Goal: Task Accomplishment & Management: Complete application form

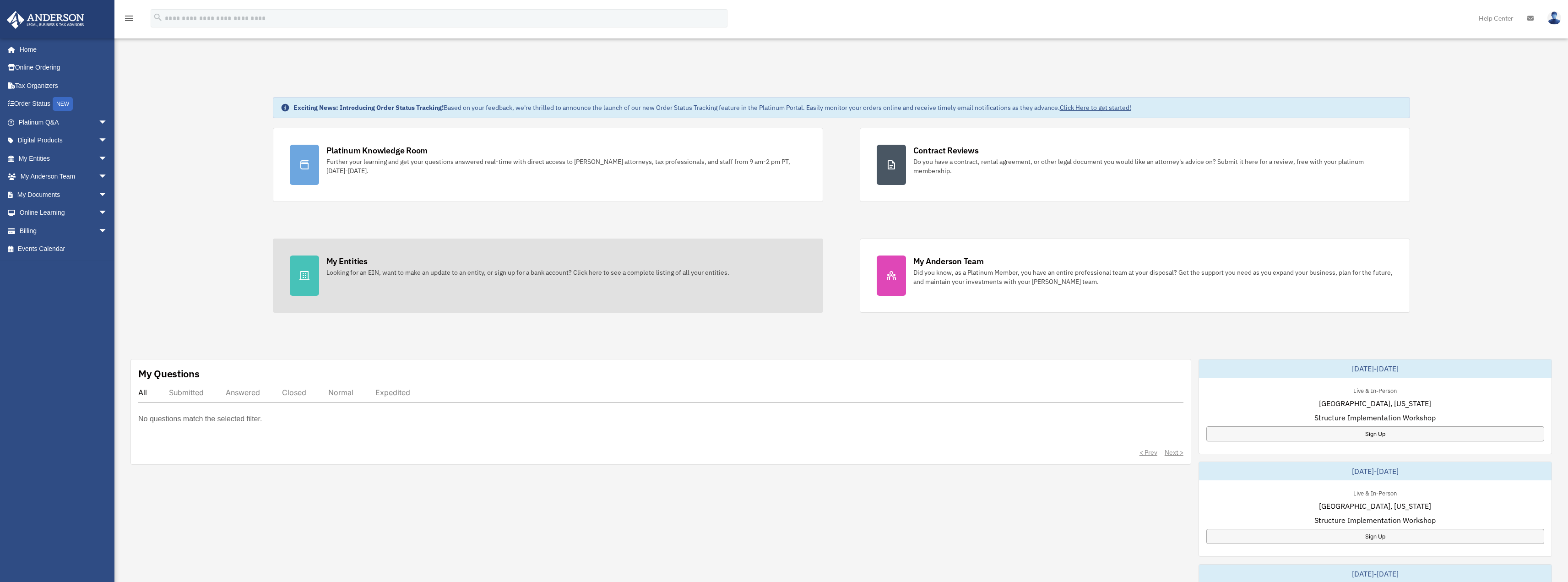
click at [345, 256] on div "My Entities" at bounding box center [347, 261] width 41 height 12
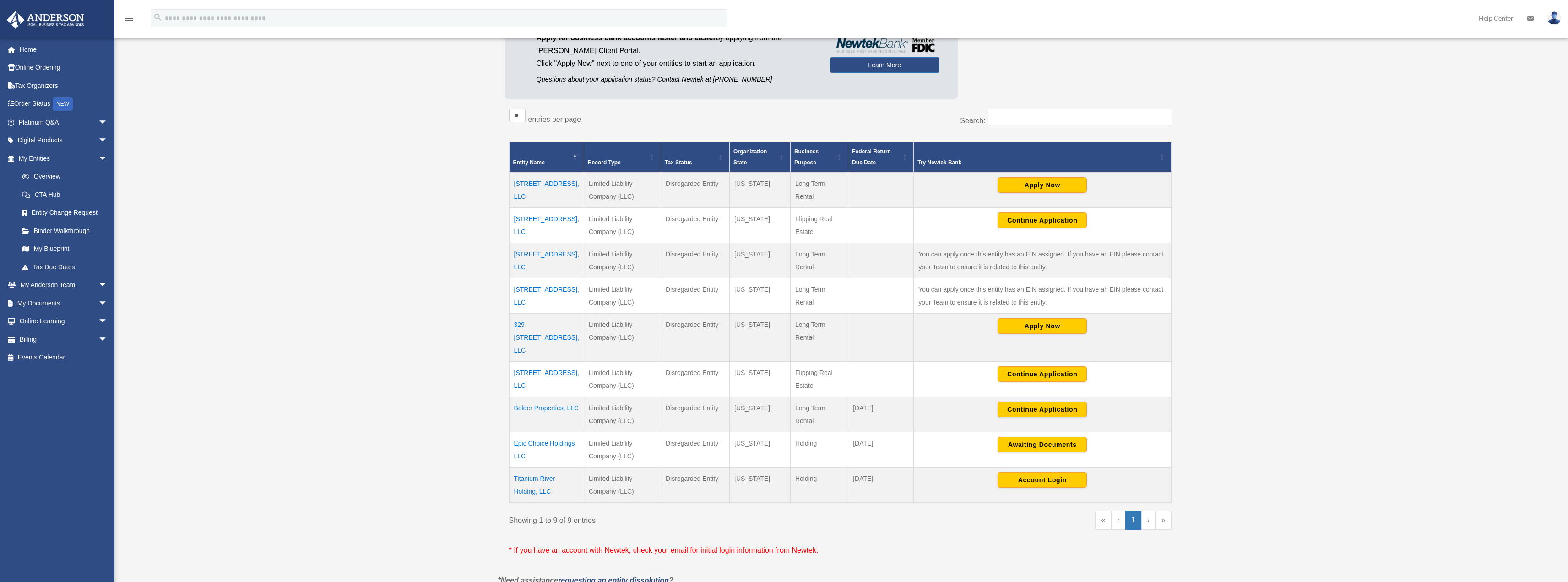
scroll to position [138, 0]
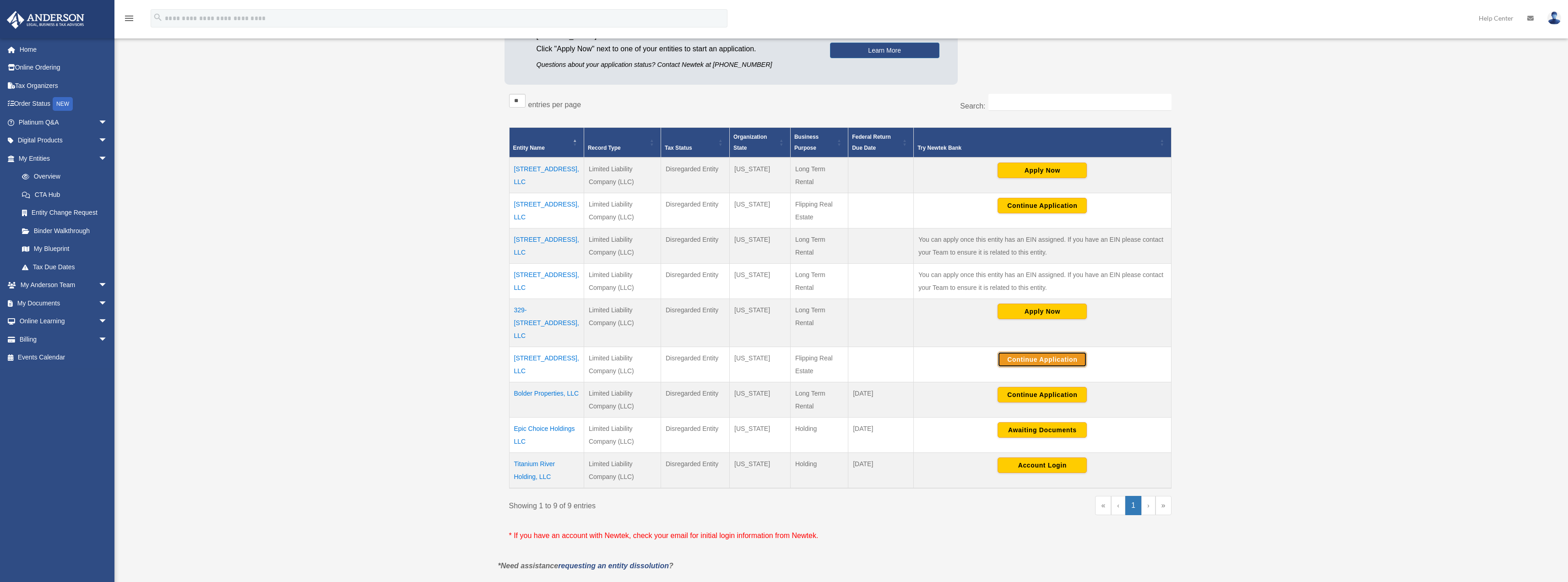
click at [1023, 352] on button "Continue Application" at bounding box center [1042, 360] width 89 height 16
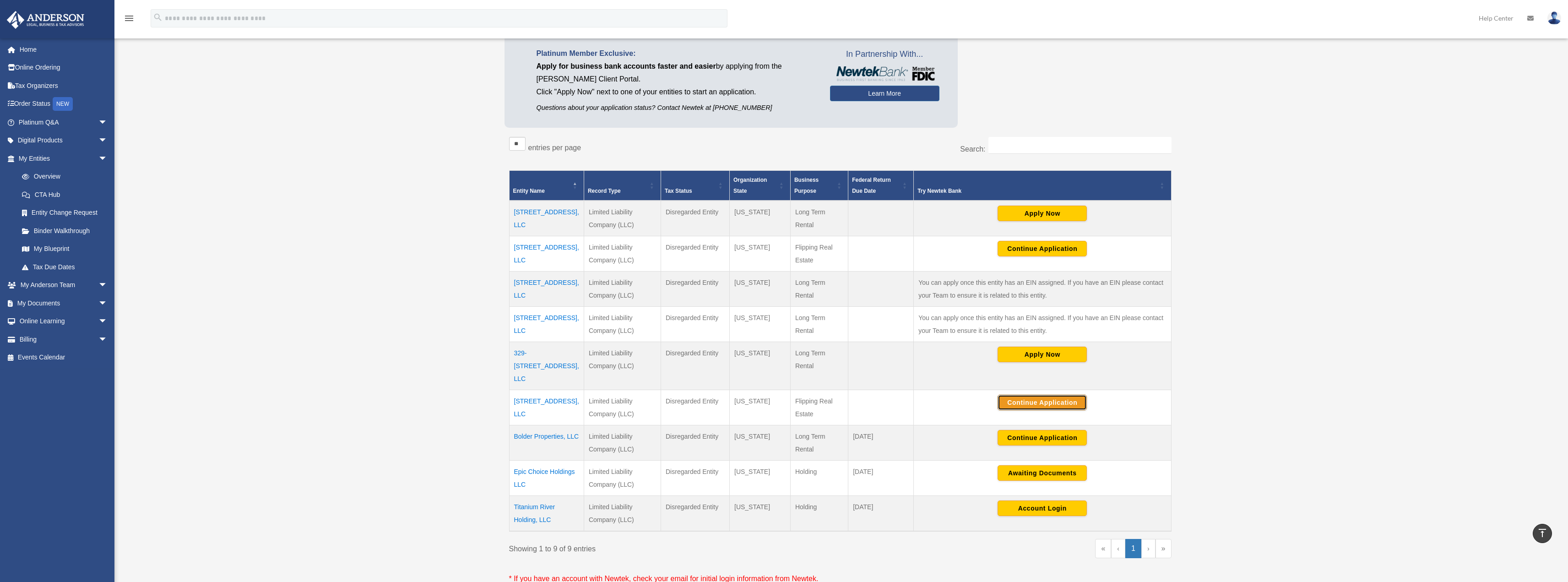
scroll to position [91, 0]
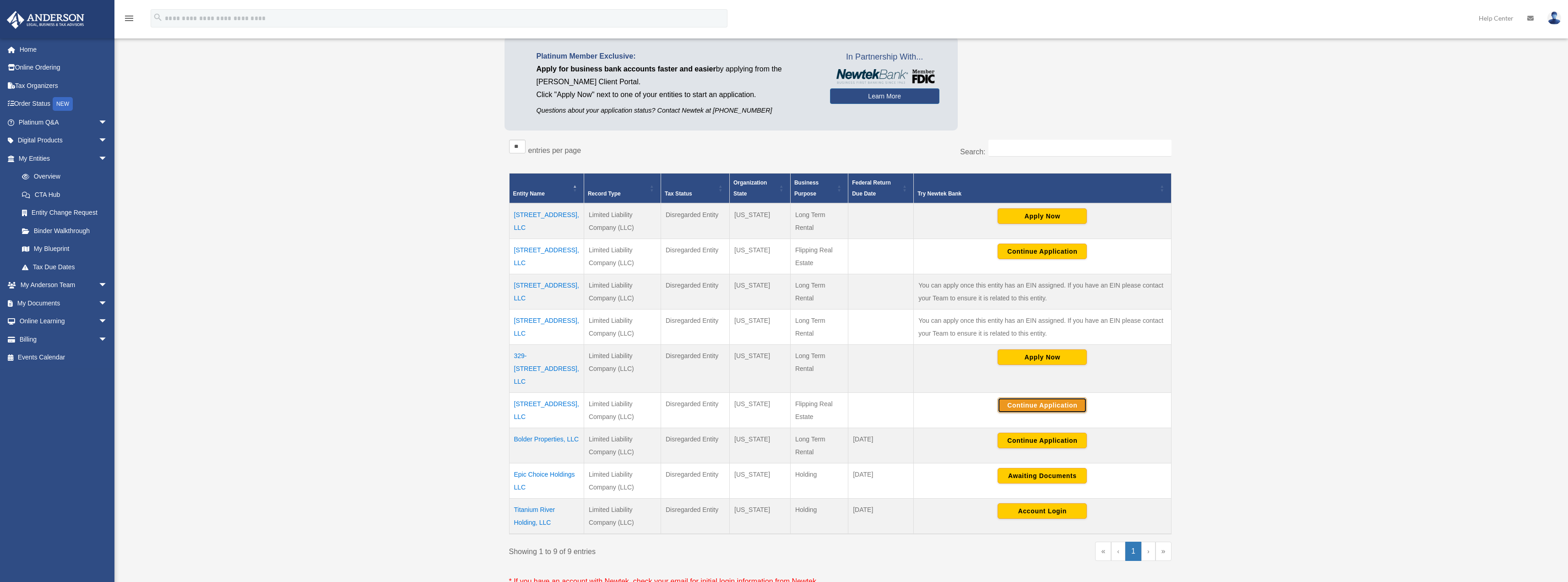
click at [1043, 398] on button "Continue Application" at bounding box center [1042, 405] width 89 height 16
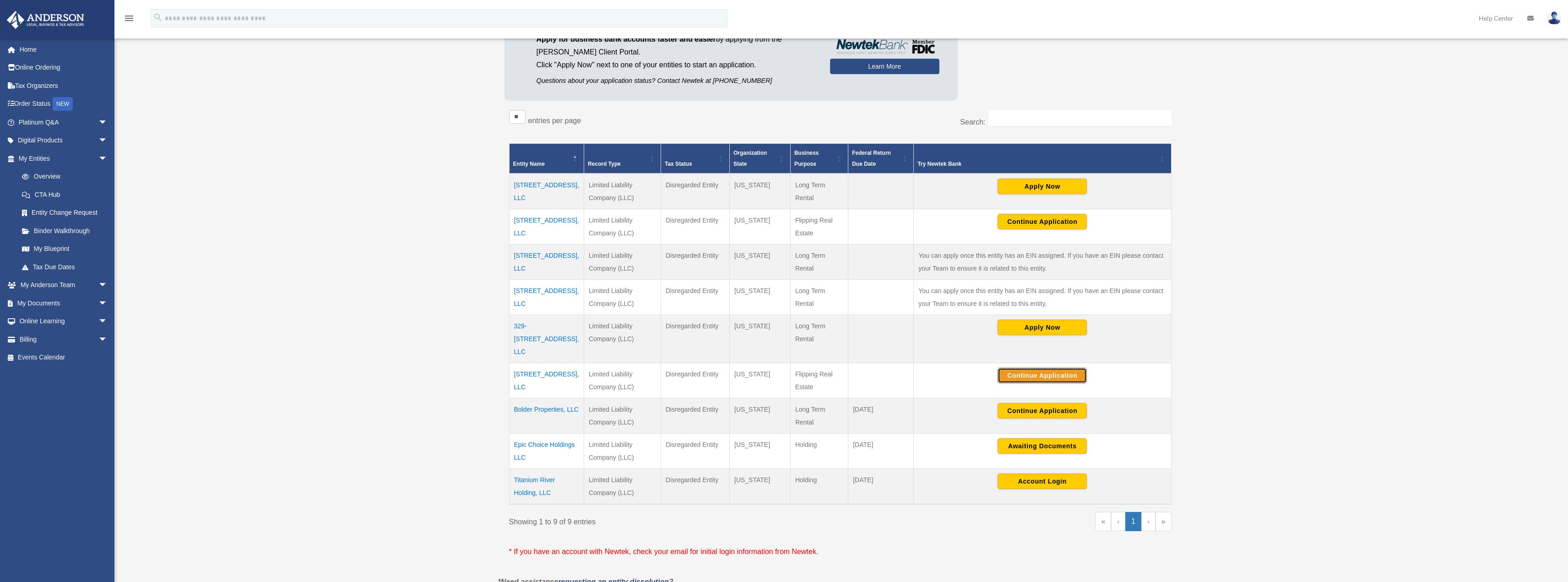
scroll to position [138, 0]
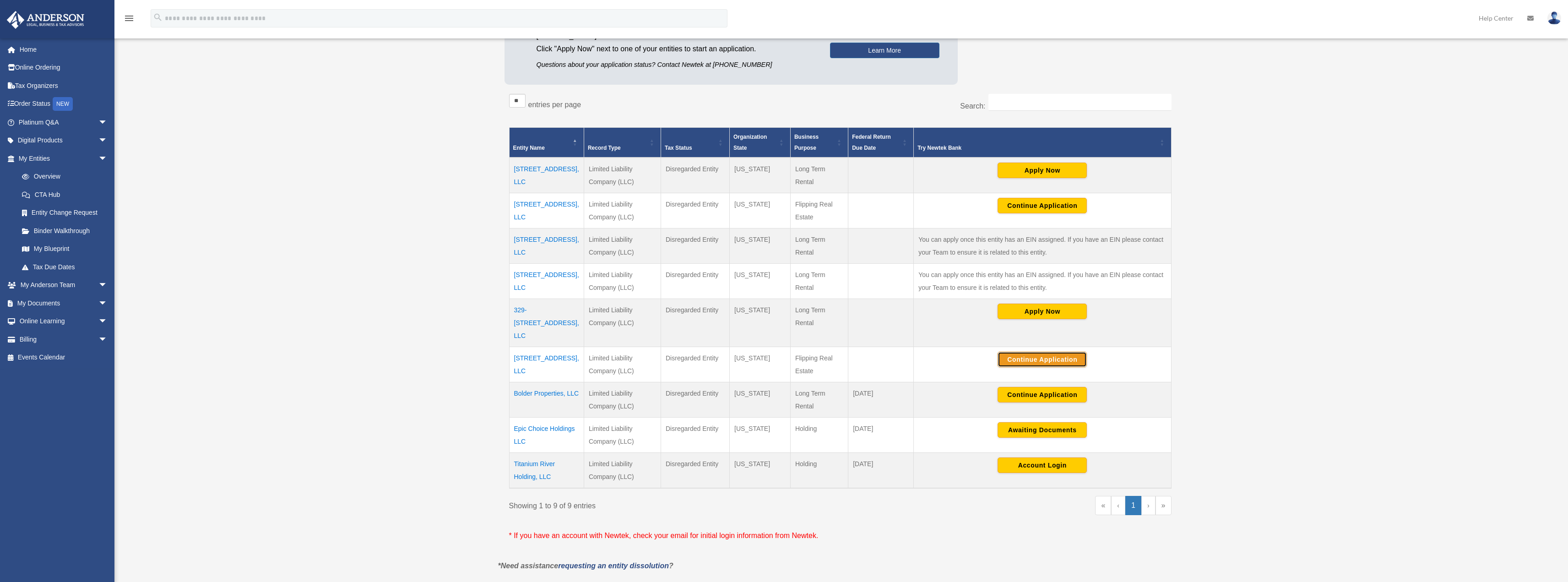
click at [1045, 352] on button "Continue Application" at bounding box center [1042, 360] width 89 height 16
